Goal: Communication & Community: Answer question/provide support

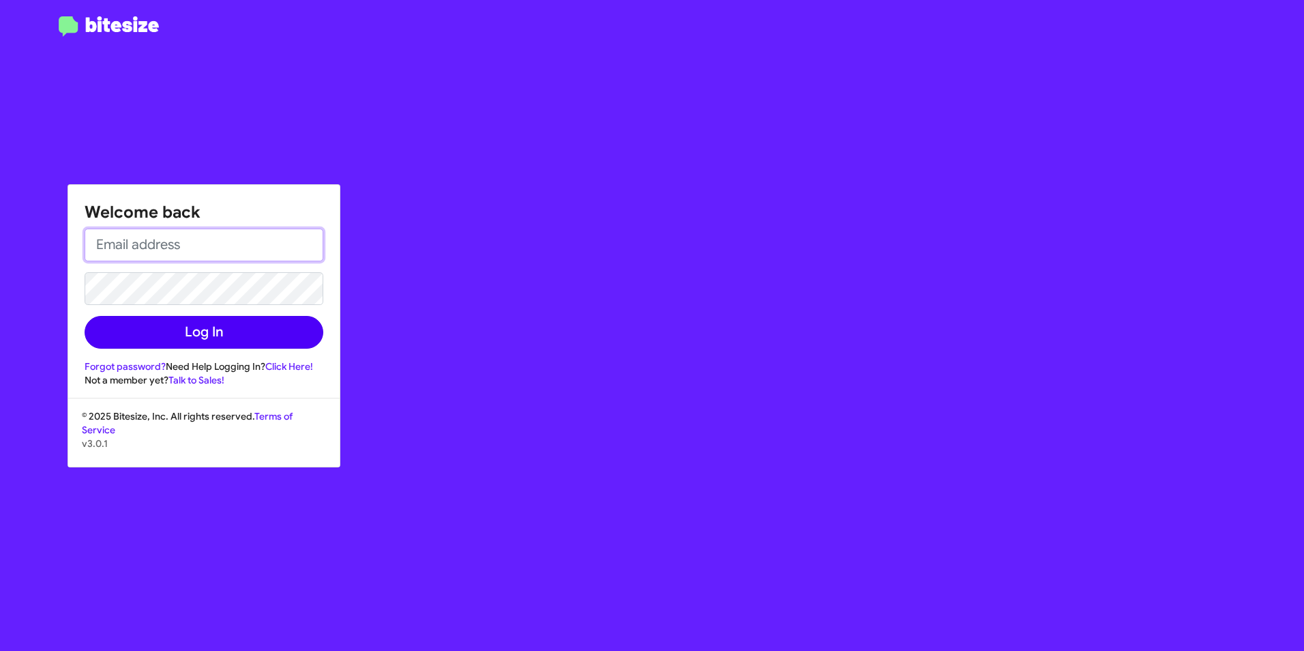
type input "[EMAIL_ADDRESS][DOMAIN_NAME]"
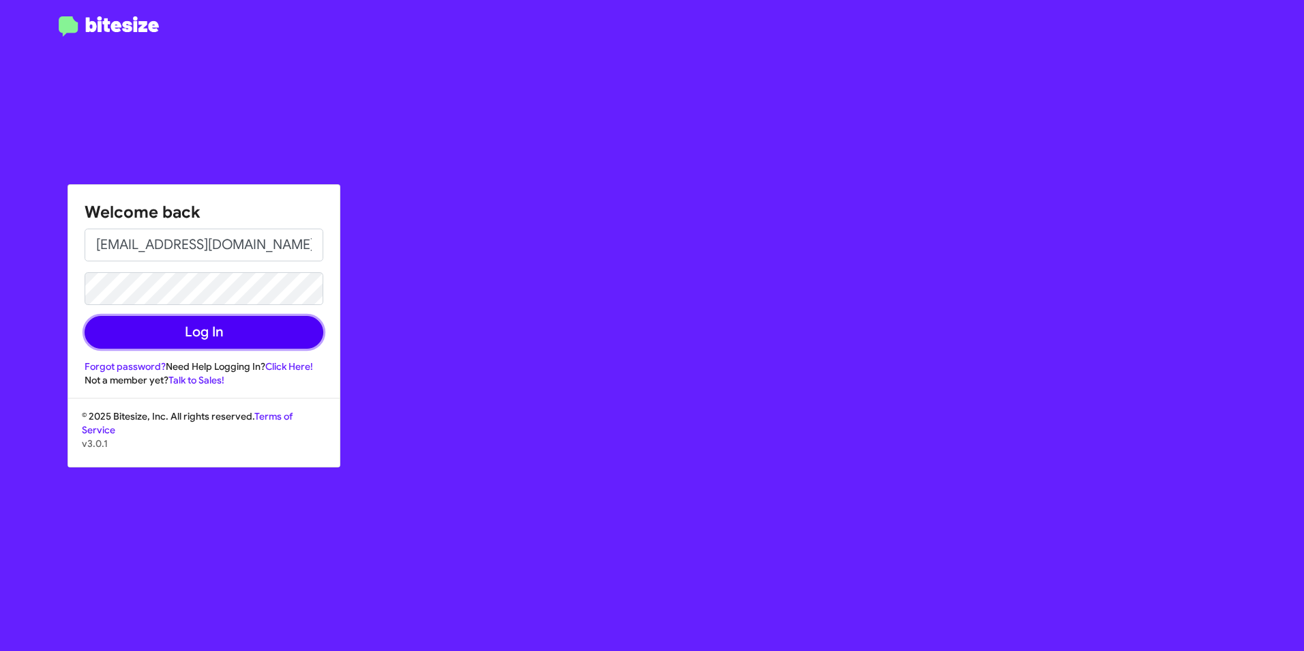
click at [167, 329] on button "Log In" at bounding box center [204, 332] width 239 height 33
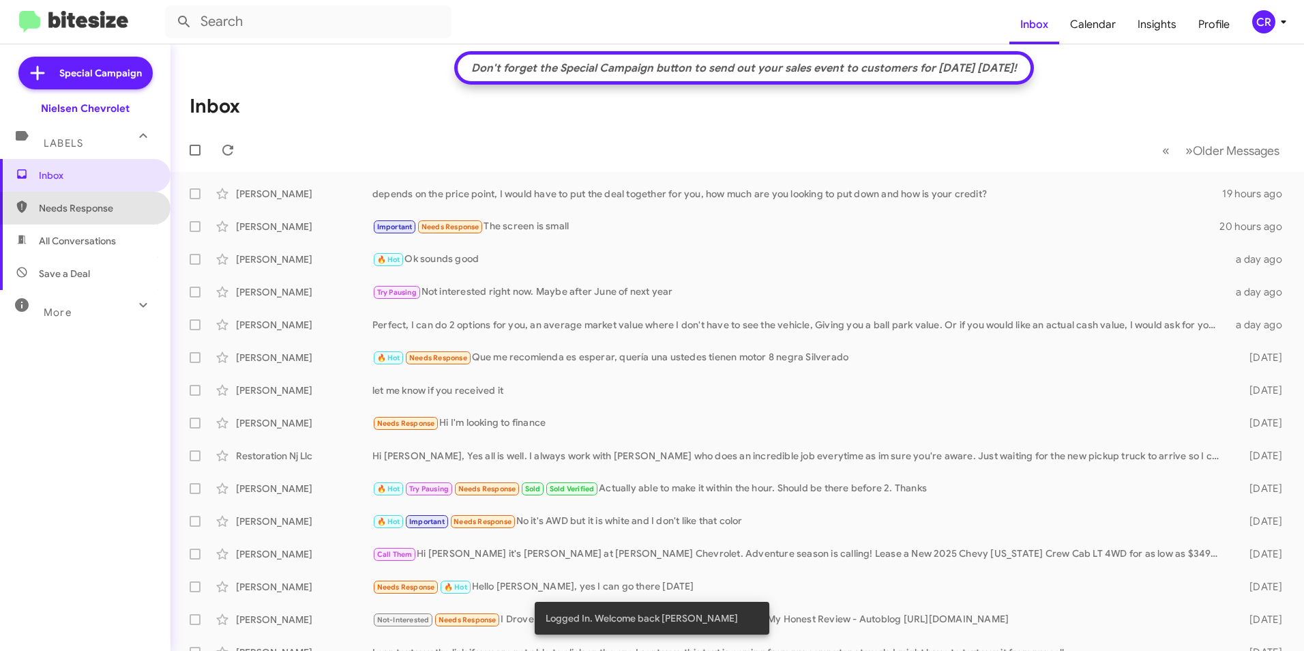
click at [123, 213] on span "Needs Response" at bounding box center [97, 208] width 116 height 14
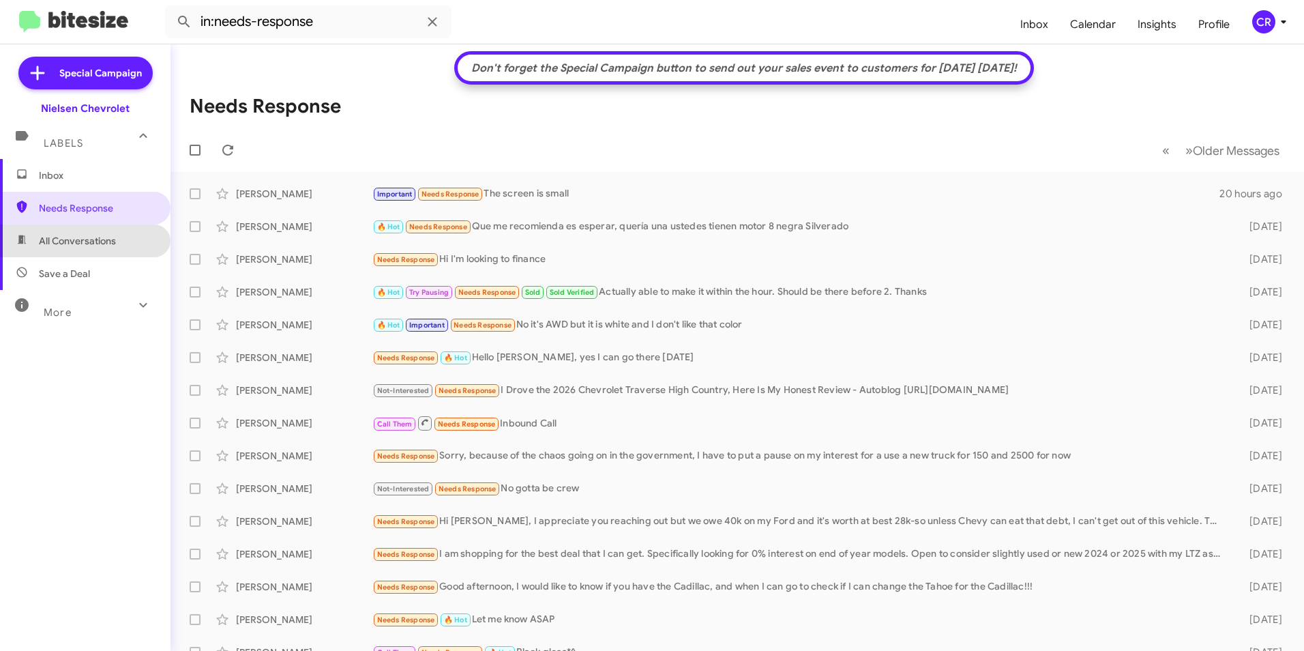
click at [89, 249] on span "All Conversations" at bounding box center [85, 240] width 171 height 33
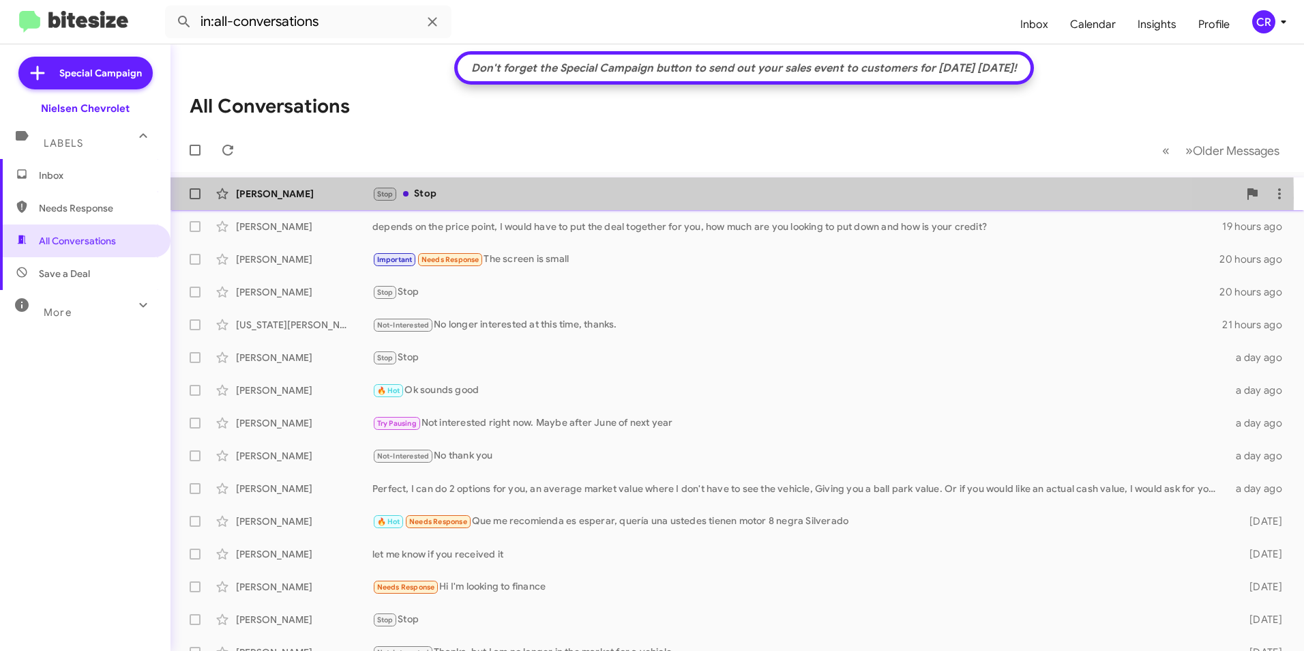
click at [463, 198] on div "Stop Stop" at bounding box center [805, 194] width 866 height 16
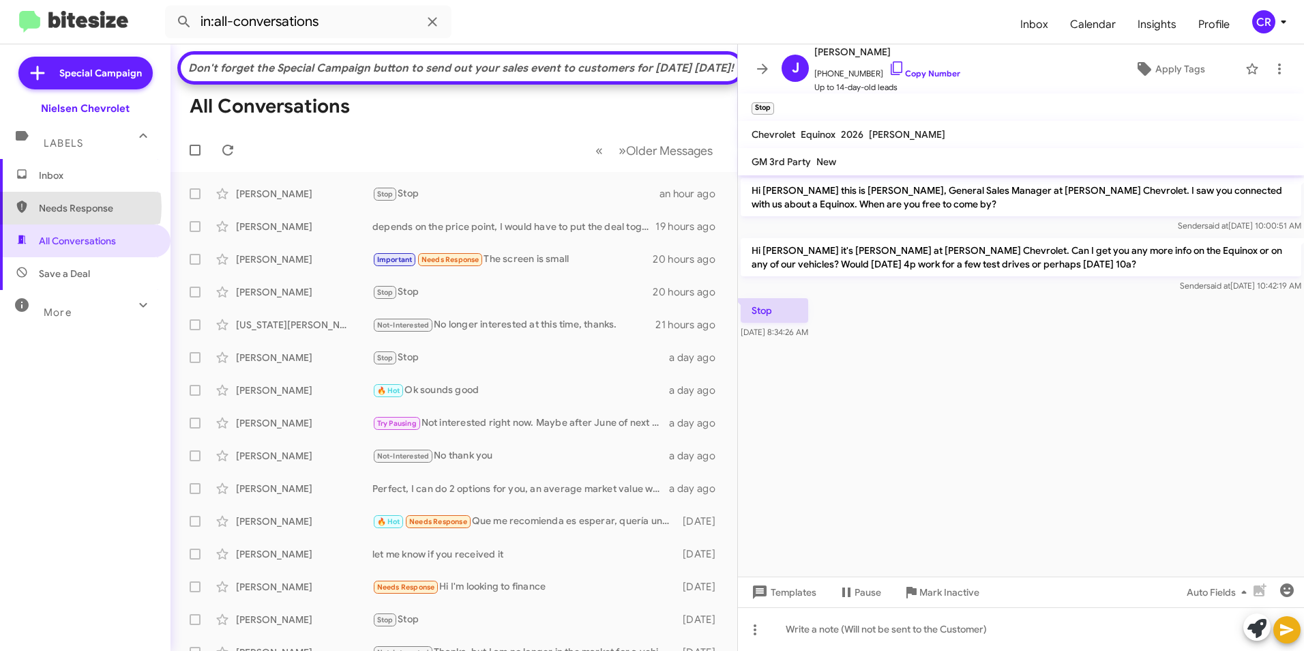
click at [67, 207] on span "Needs Response" at bounding box center [97, 208] width 116 height 14
type input "in:needs-response"
